Goal: Task Accomplishment & Management: Complete application form

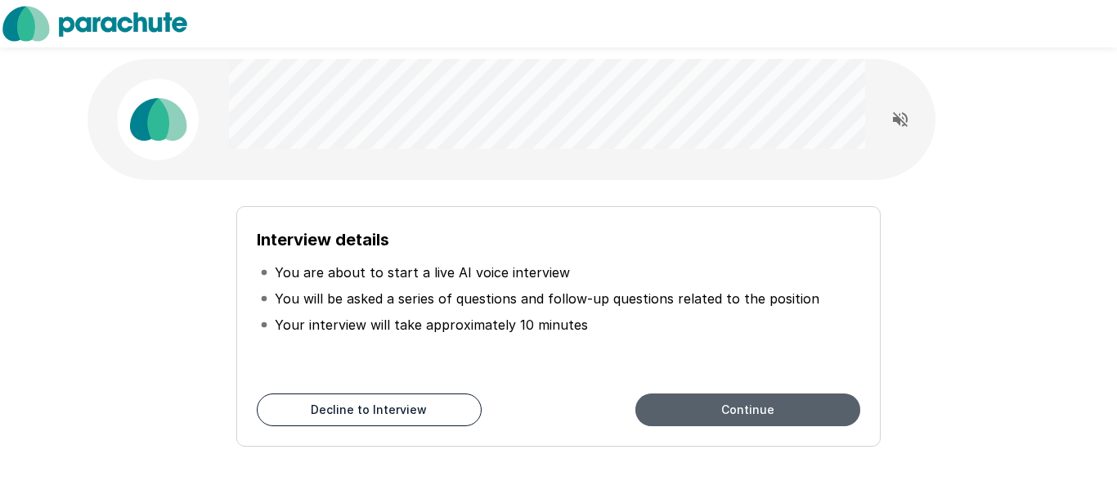
click at [716, 403] on button "Continue" at bounding box center [747, 409] width 225 height 33
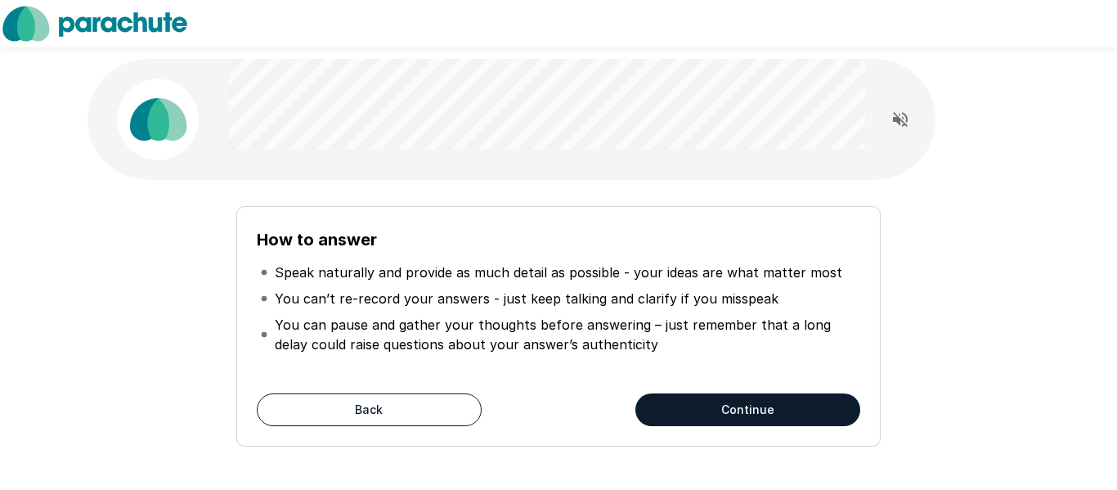
click at [733, 409] on button "Continue" at bounding box center [747, 409] width 225 height 33
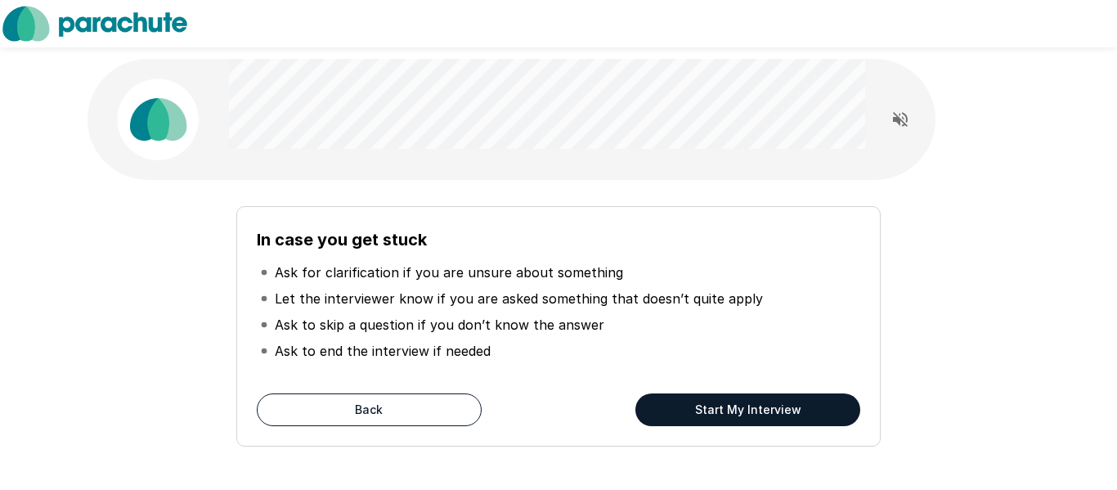
click at [408, 413] on button "Back" at bounding box center [369, 409] width 225 height 33
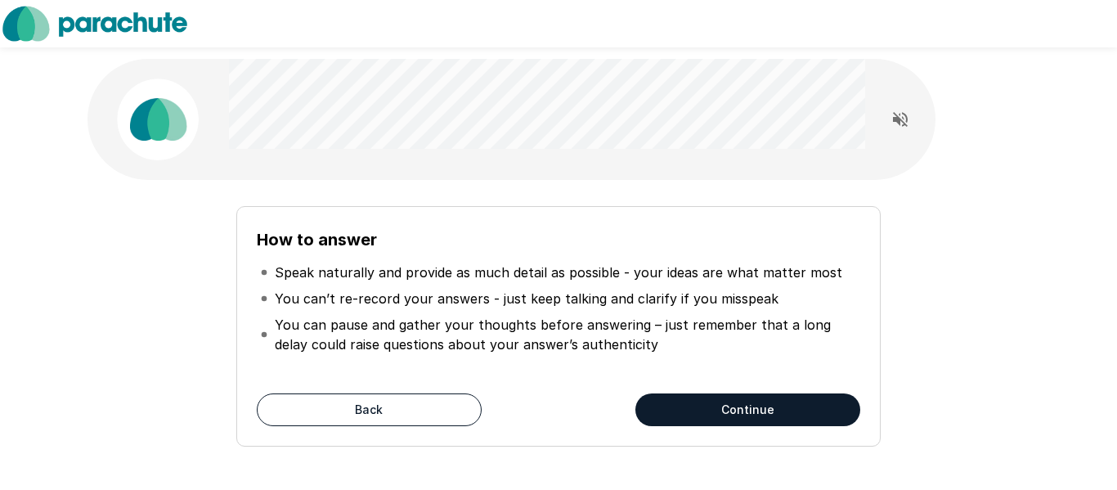
click at [401, 410] on button "Back" at bounding box center [369, 409] width 225 height 33
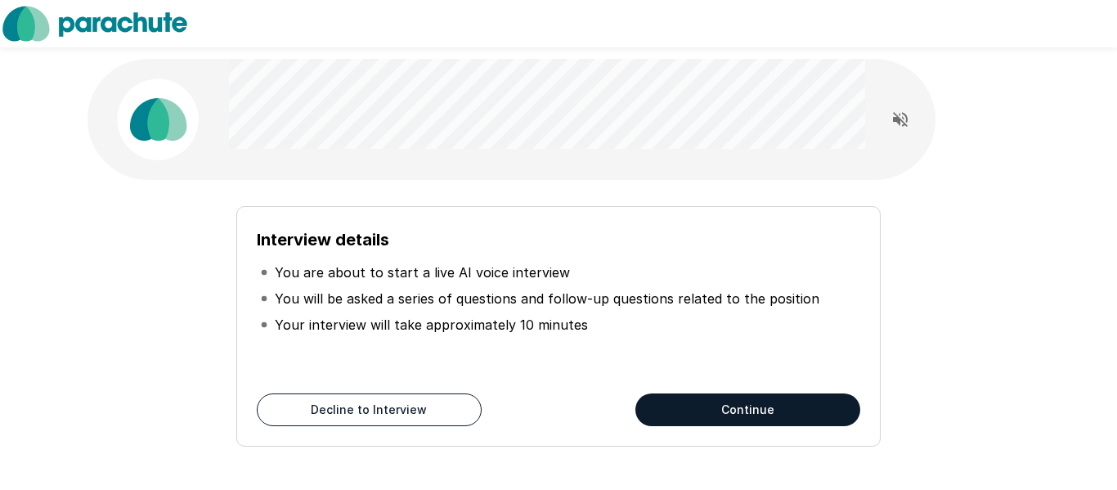
click at [401, 410] on button "Decline to Interview" at bounding box center [369, 409] width 225 height 33
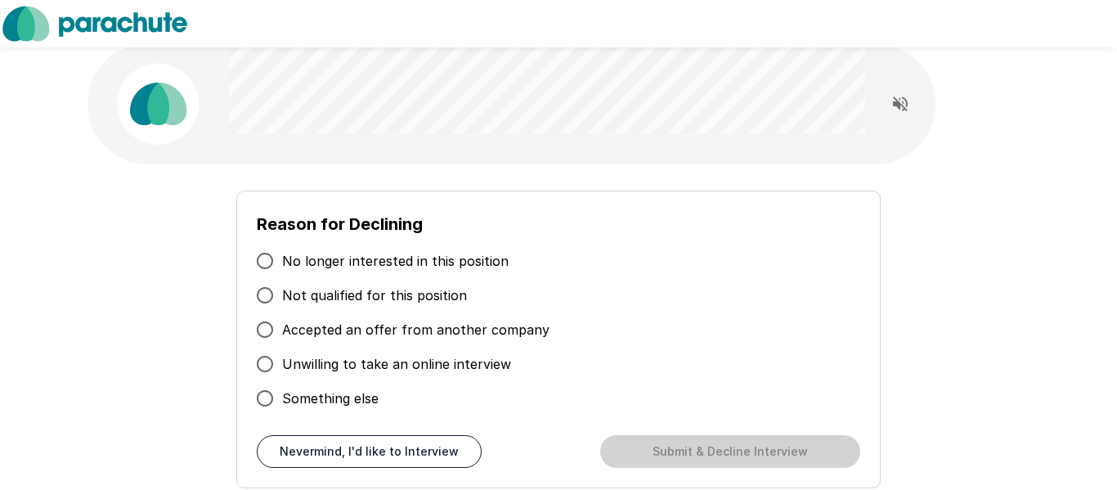
scroll to position [16, 0]
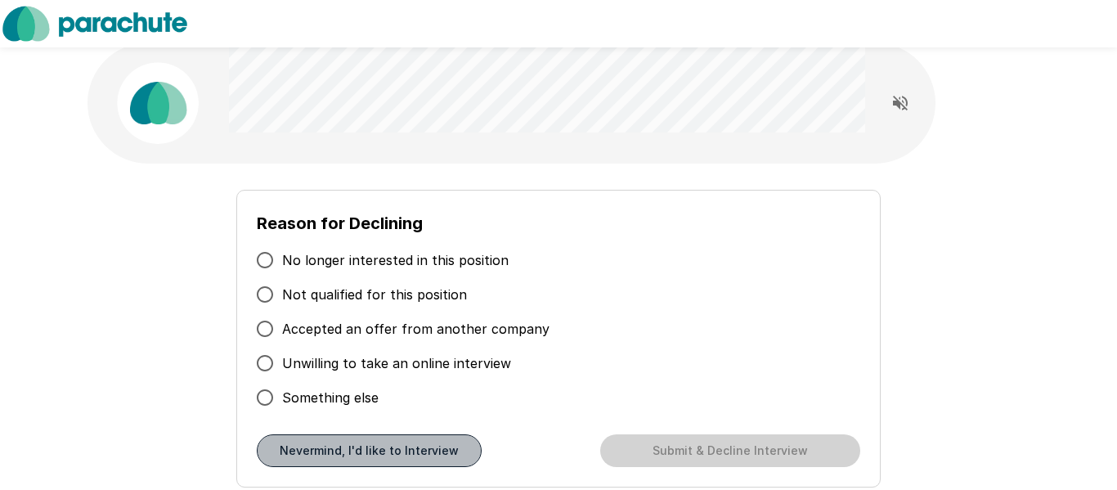
click at [383, 456] on button "Nevermind, I'd like to Interview" at bounding box center [369, 450] width 225 height 33
